Goal: Find specific page/section: Find specific page/section

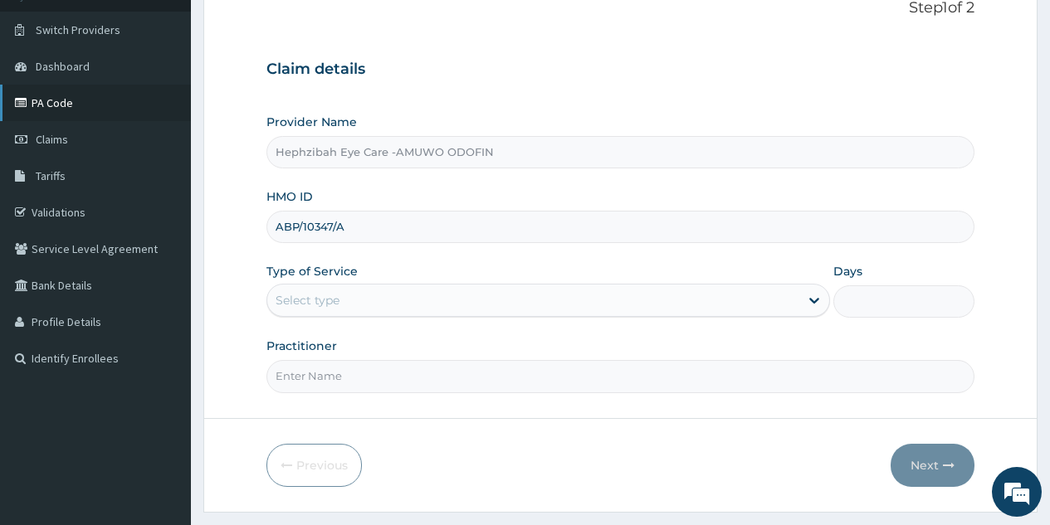
click at [81, 110] on link "PA Code" at bounding box center [95, 103] width 191 height 37
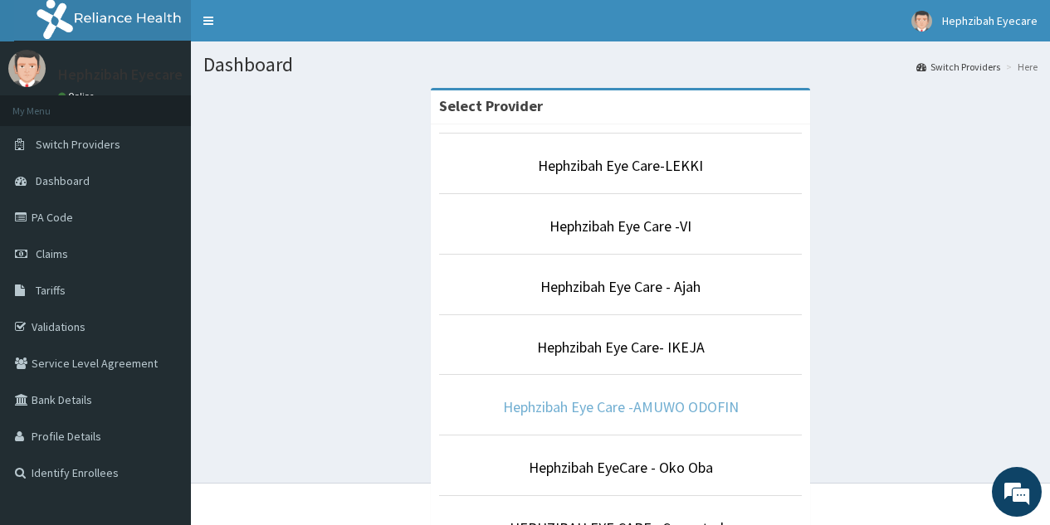
click at [632, 409] on link "Hephzibah Eye Care -AMUWO ODOFIN" at bounding box center [621, 407] width 236 height 19
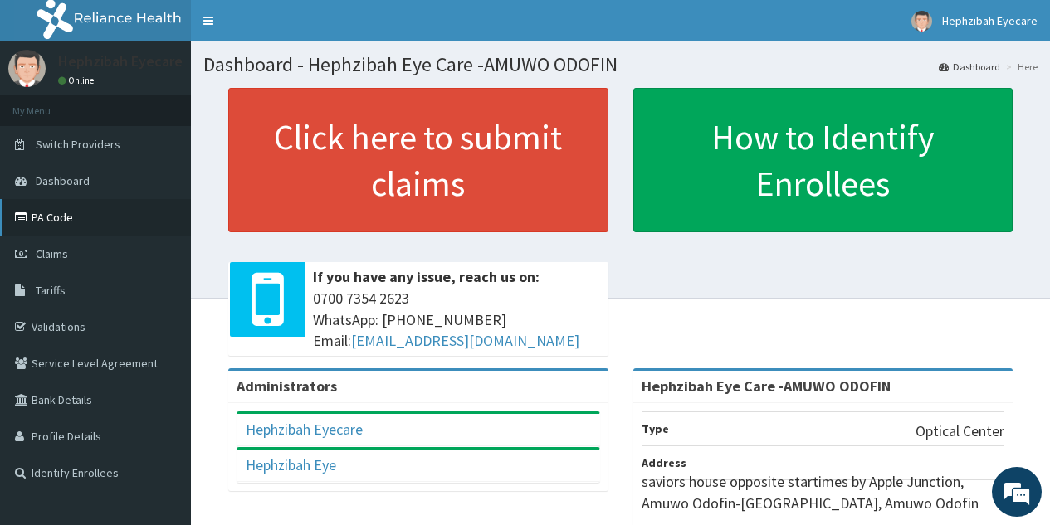
click at [115, 209] on link "PA Code" at bounding box center [95, 217] width 191 height 37
